Goal: Find specific page/section: Find specific page/section

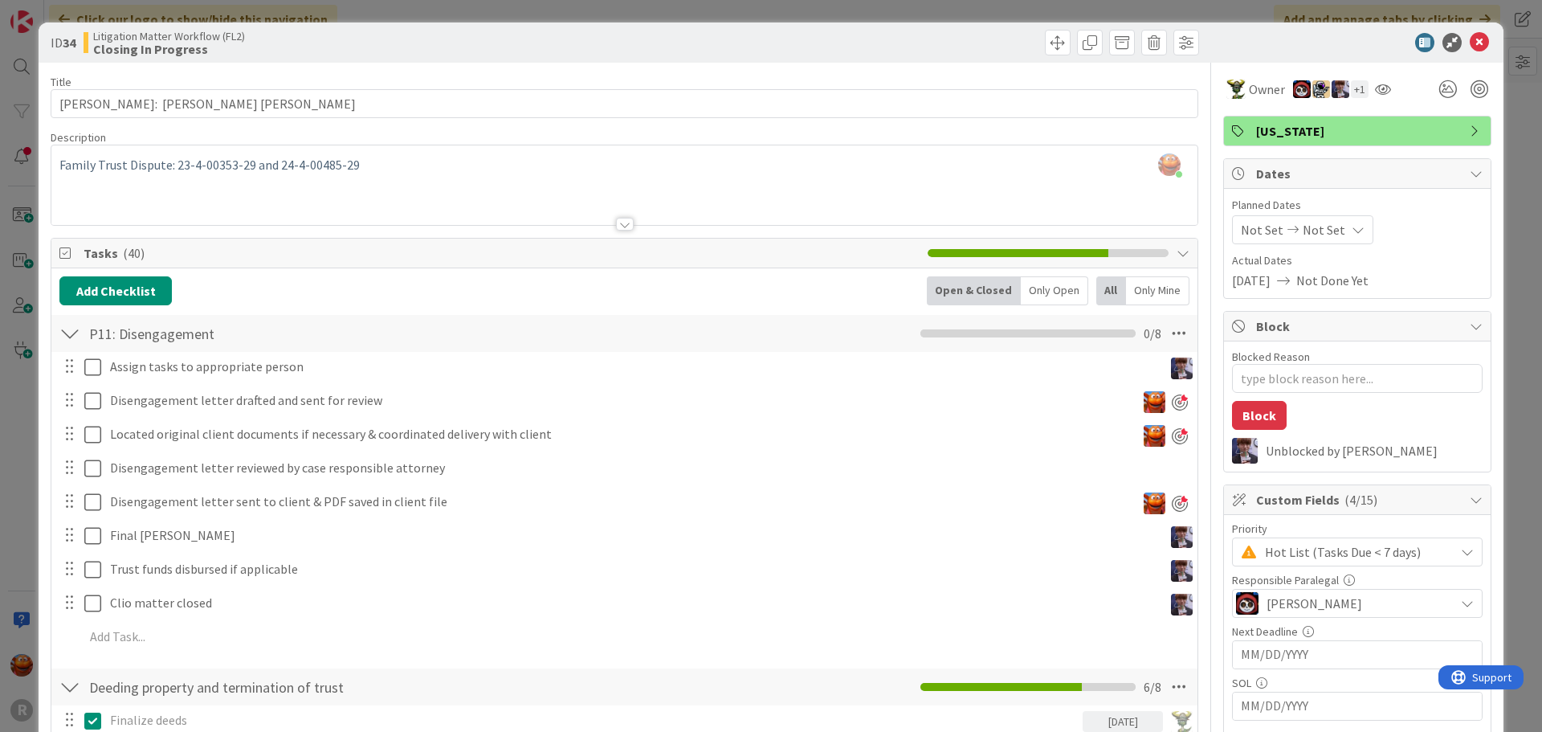
click at [15, 315] on div "ID 34 Litigation Matter Workflow (FL2) Closing In Progress Title 31 / 128 [PERS…" at bounding box center [771, 366] width 1542 height 732
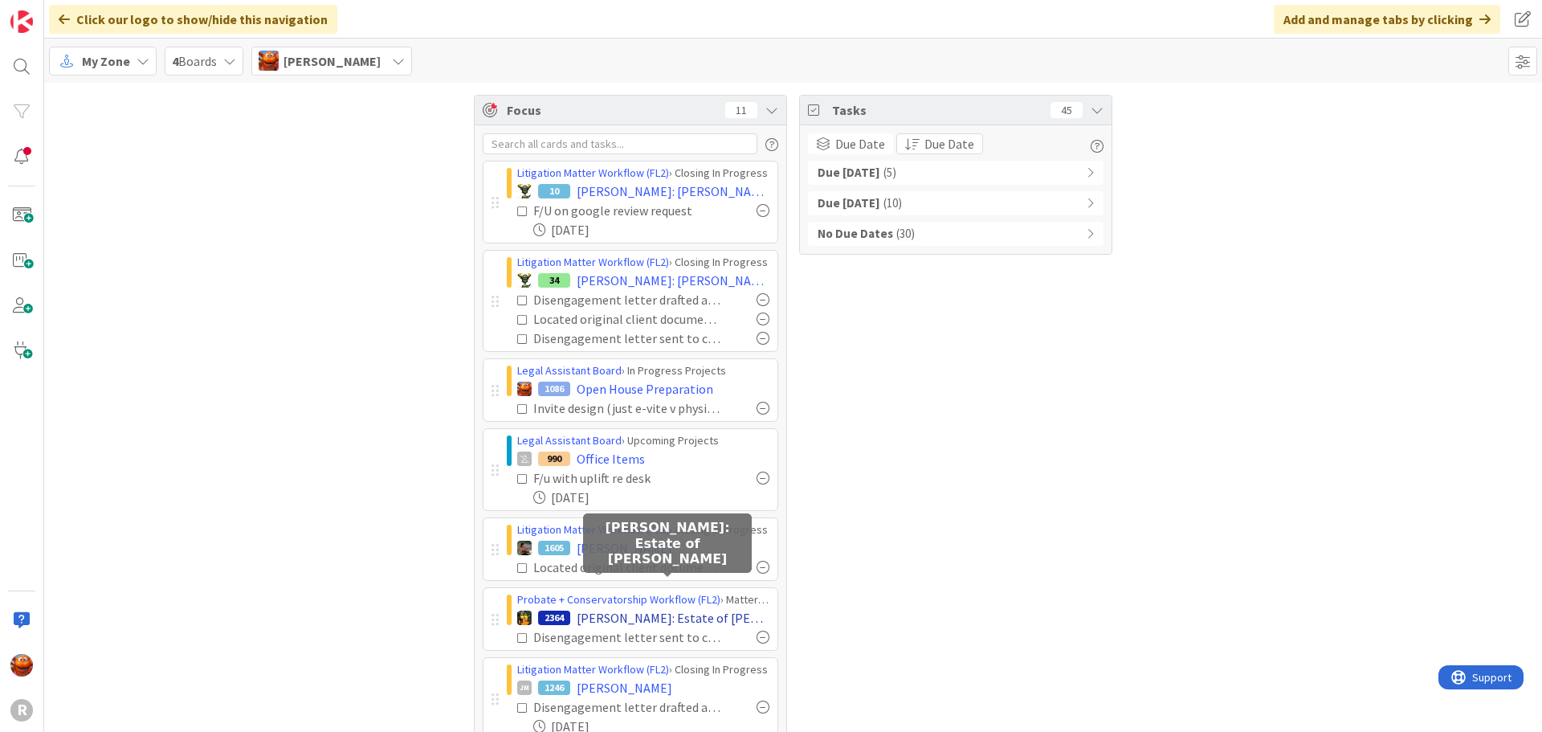
scroll to position [80, 0]
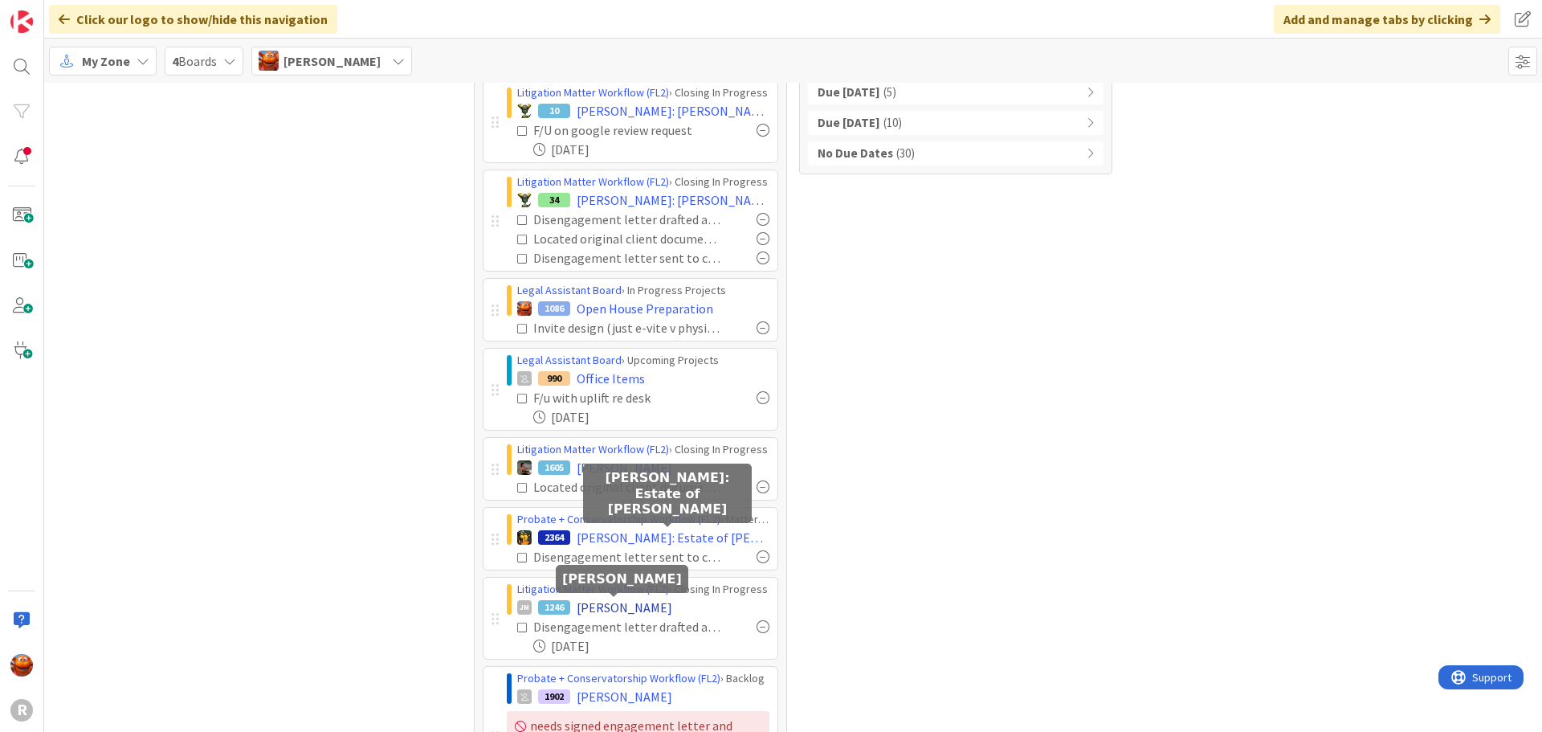
click at [612, 611] on span "[PERSON_NAME]" at bounding box center [625, 607] width 96 height 19
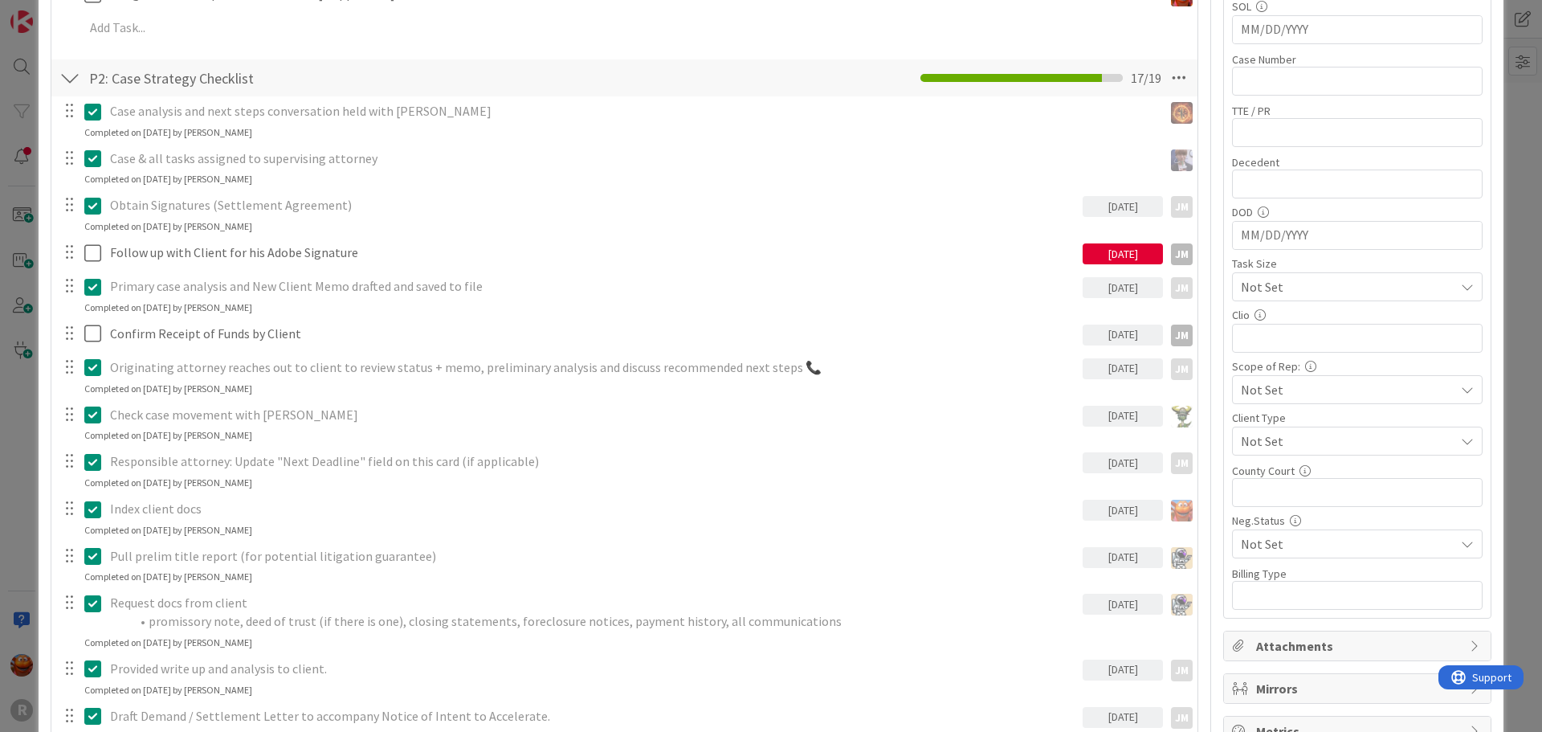
scroll to position [1044, 0]
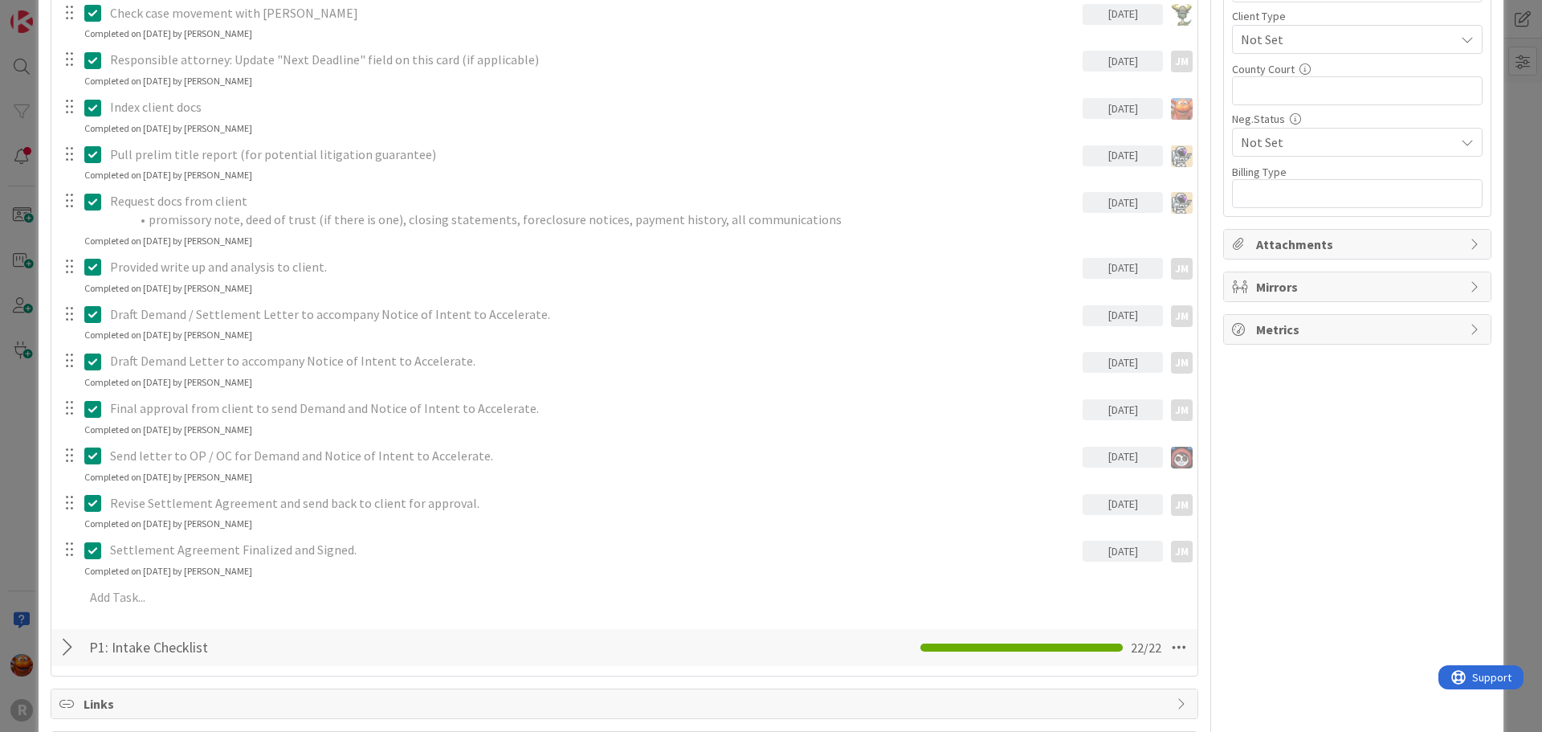
click at [17, 374] on div "ID 1246 Litigation Matter Workflow (FL2) Closing In Progress Title 13 / 128 [PE…" at bounding box center [771, 366] width 1542 height 732
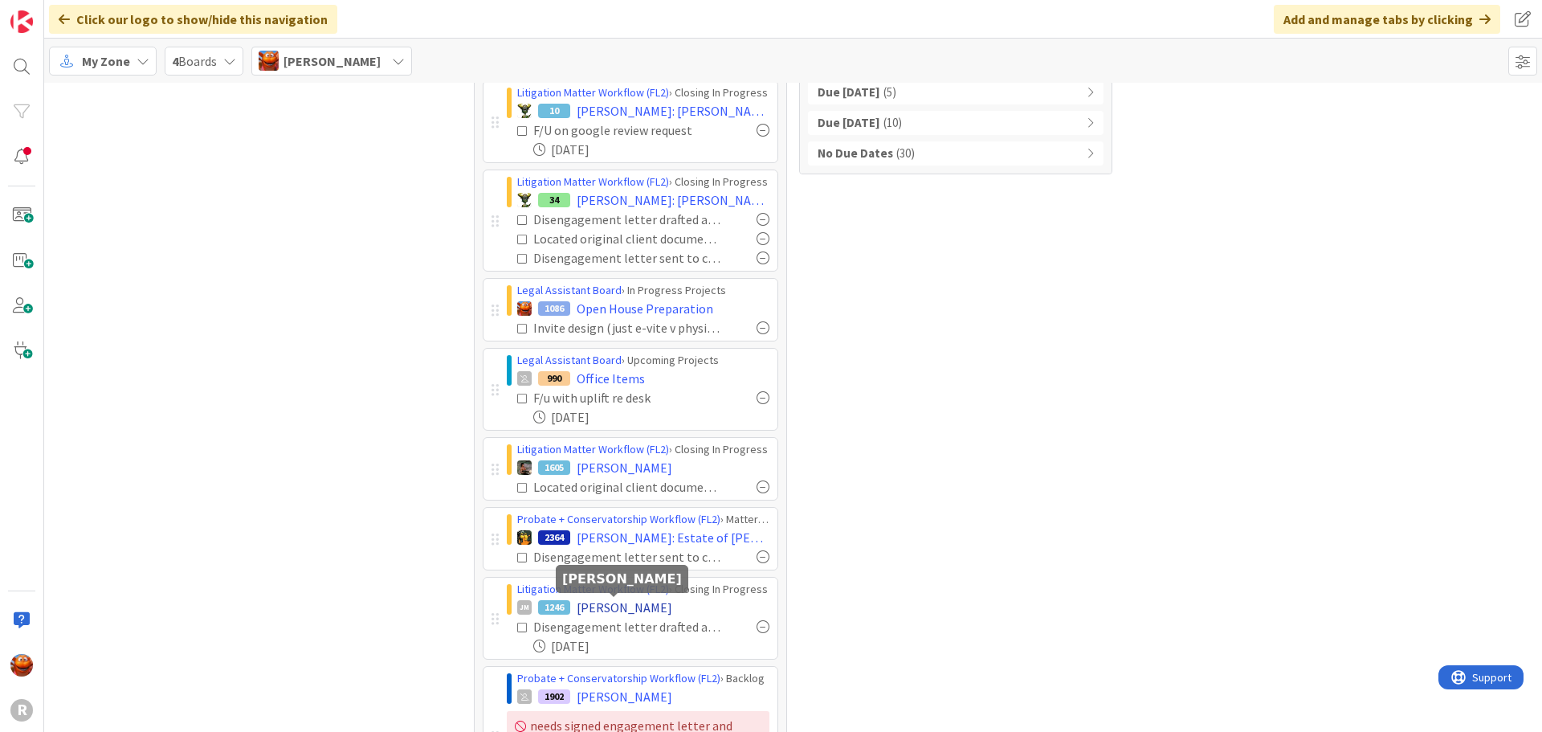
click at [629, 607] on span "[PERSON_NAME]" at bounding box center [625, 607] width 96 height 19
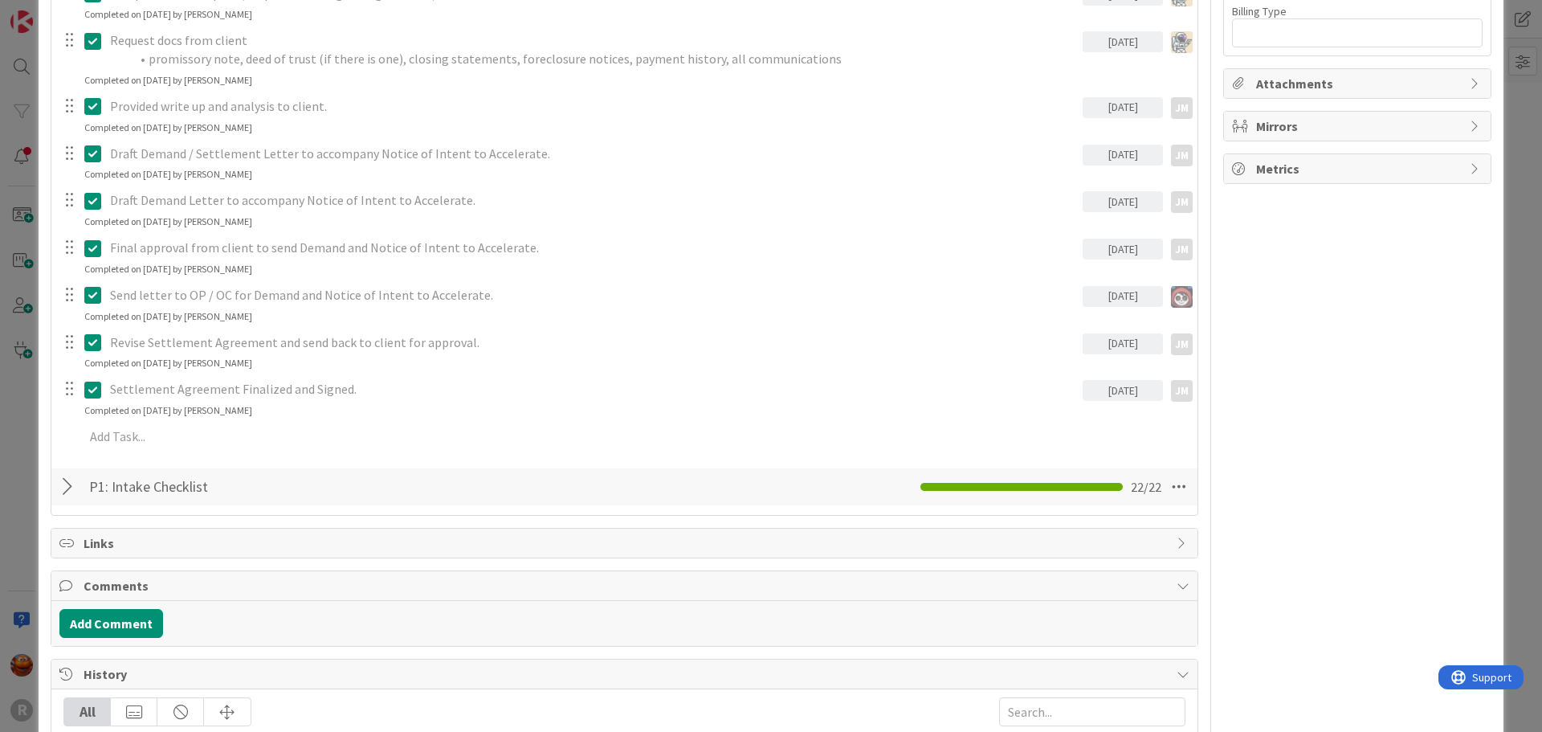
scroll to position [1639, 0]
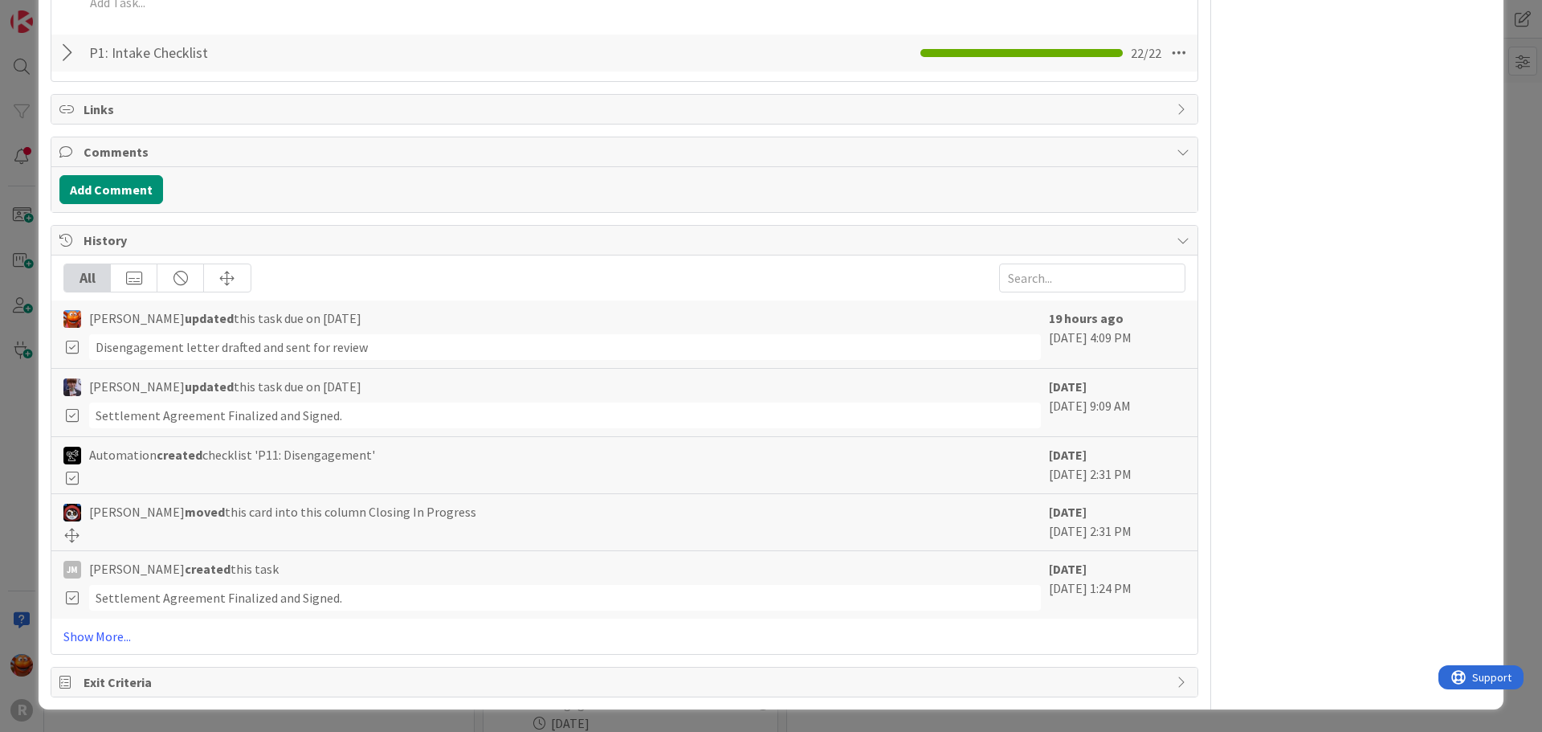
type textarea "x"
